Goal: Find contact information

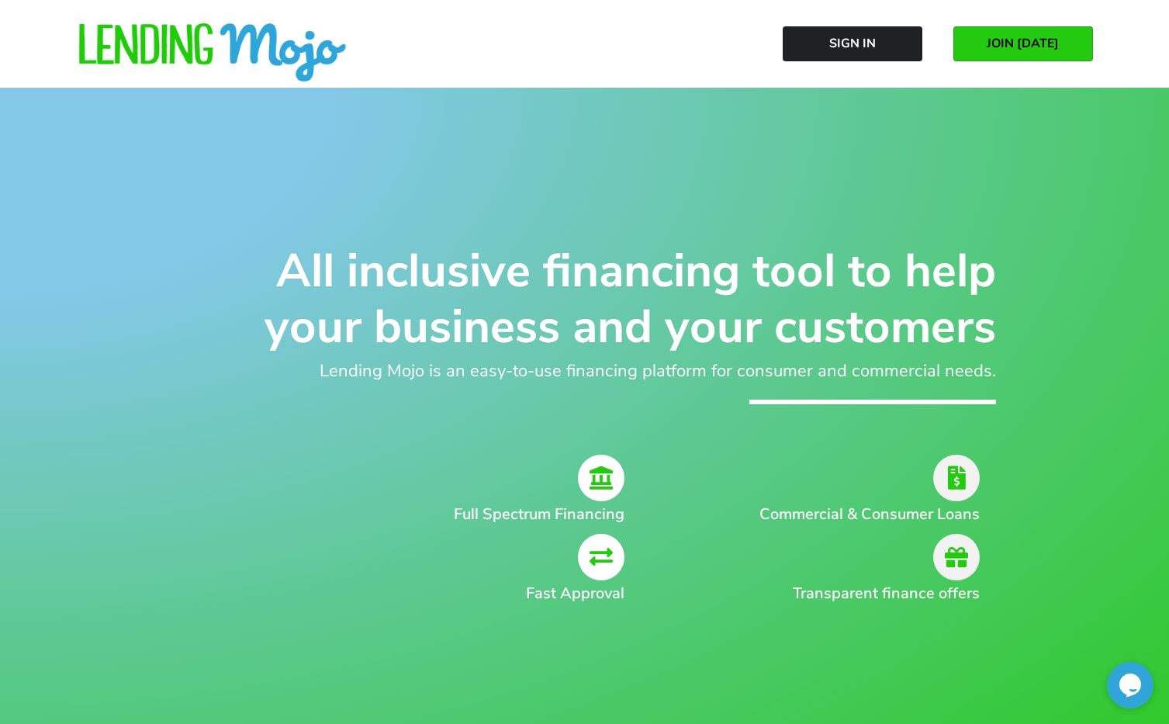
click at [1068, 48] on link "JOIN [DATE]" at bounding box center [1023, 43] width 140 height 35
